Goal: Task Accomplishment & Management: Manage account settings

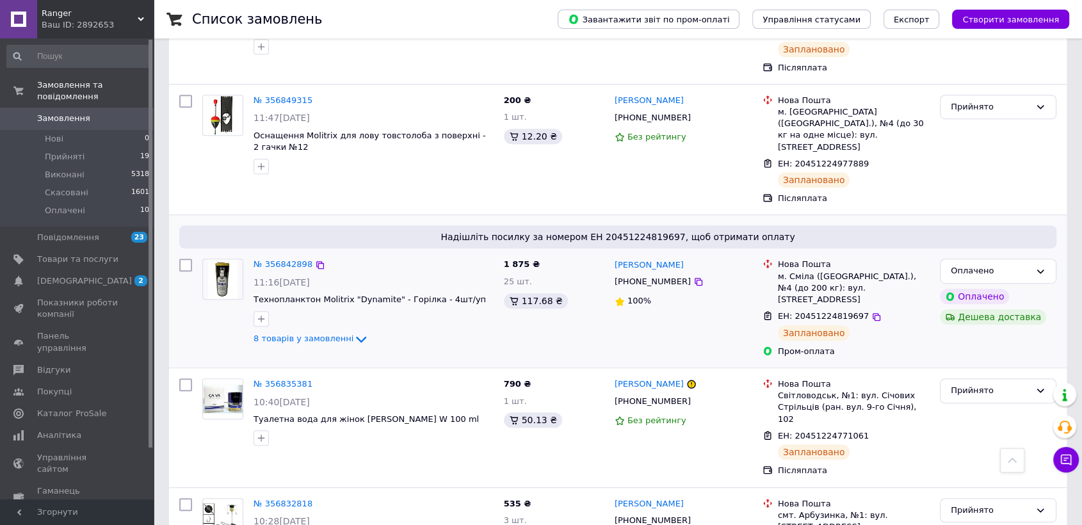
scroll to position [782, 0]
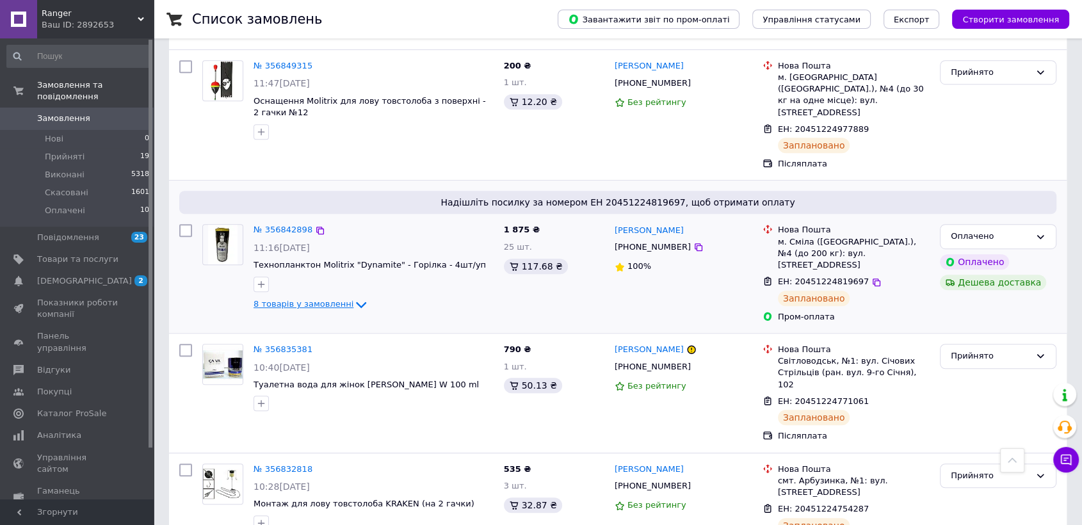
click at [339, 300] on span "8 товарів у замовленні" at bounding box center [304, 305] width 100 height 10
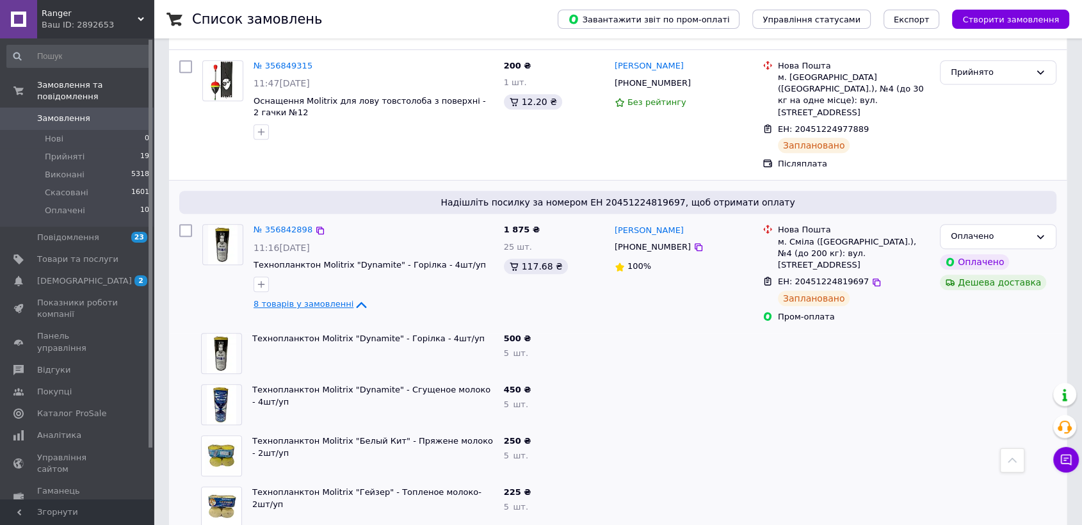
click at [357, 302] on icon at bounding box center [362, 305] width 10 height 6
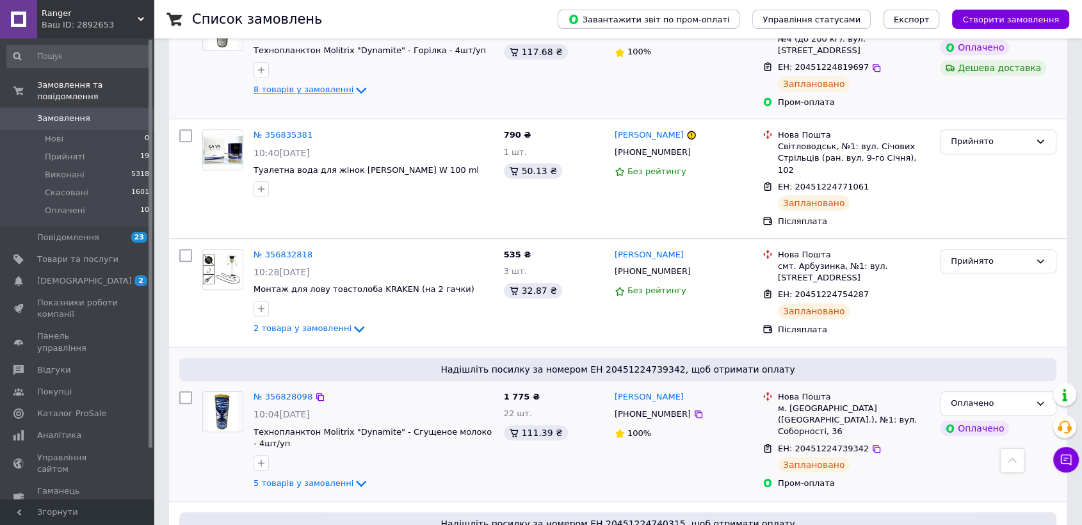
scroll to position [1067, 0]
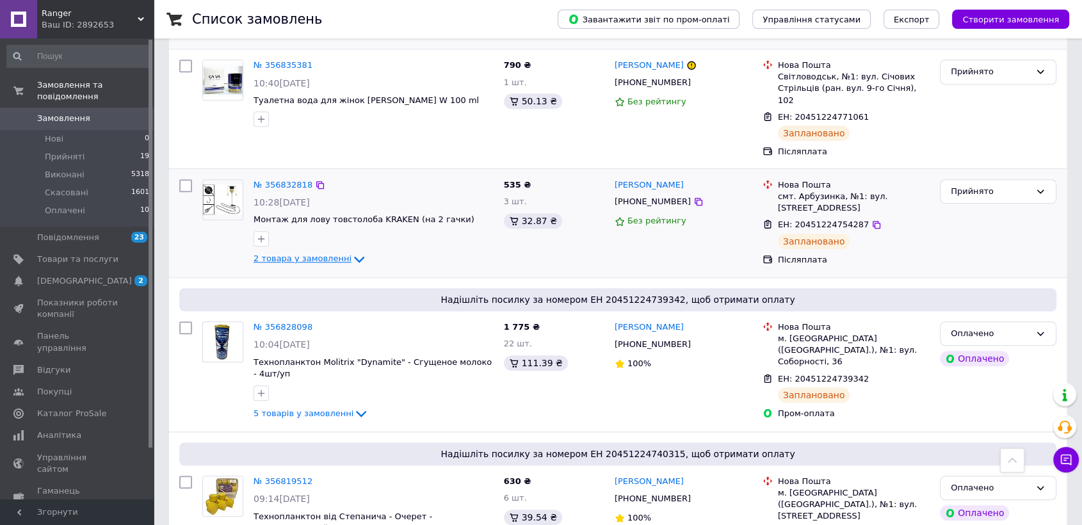
click at [354, 257] on icon at bounding box center [359, 260] width 10 height 6
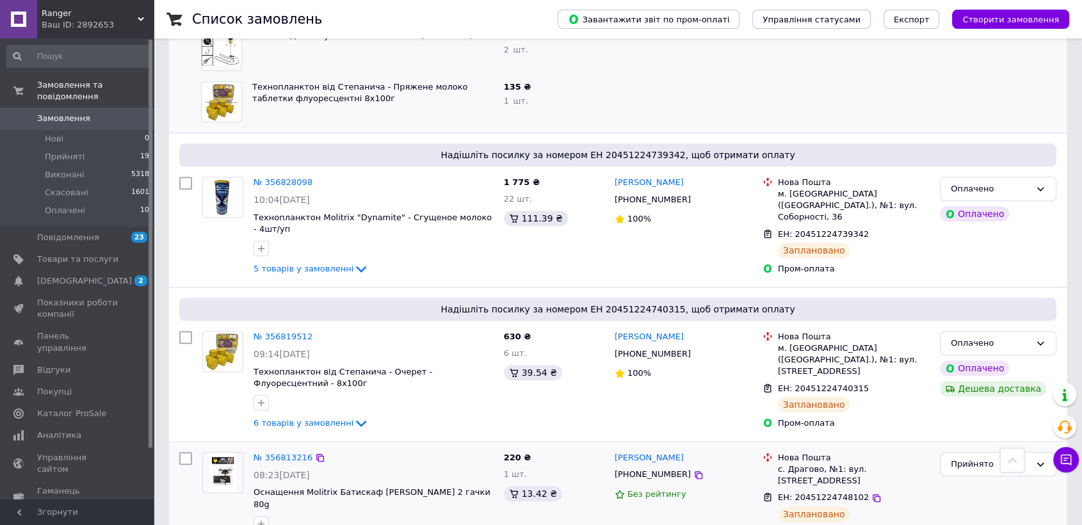
scroll to position [1280, 0]
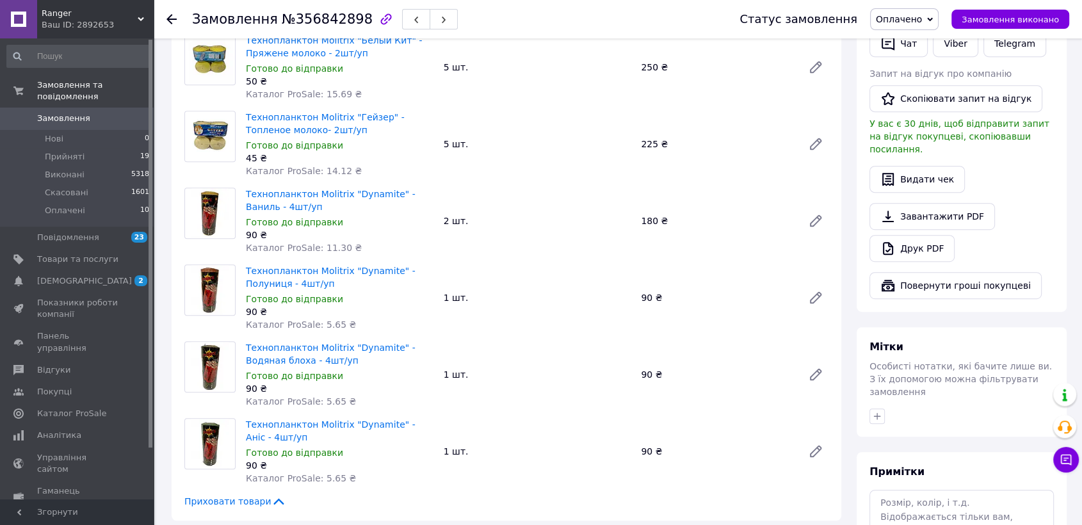
scroll to position [711, 0]
